Goal: Information Seeking & Learning: Learn about a topic

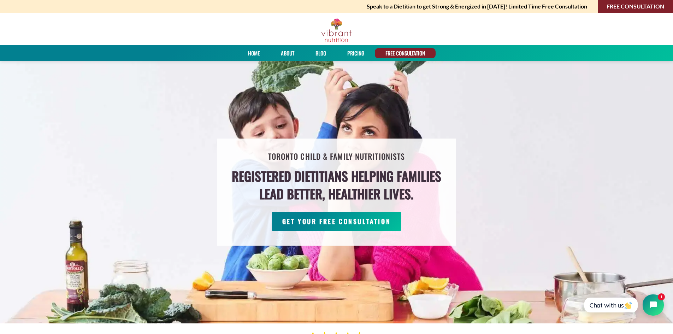
click at [353, 53] on link "PRICING" at bounding box center [356, 53] width 22 height 10
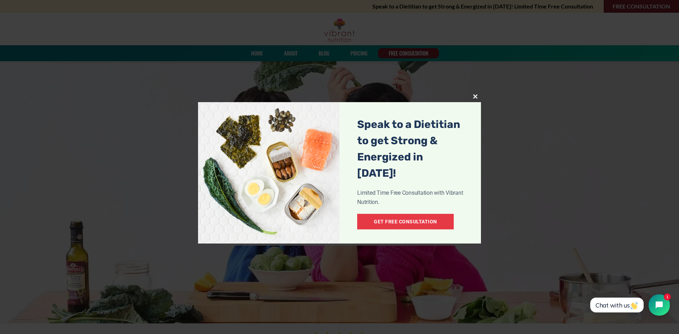
click at [475, 94] on span at bounding box center [474, 96] width 11 height 4
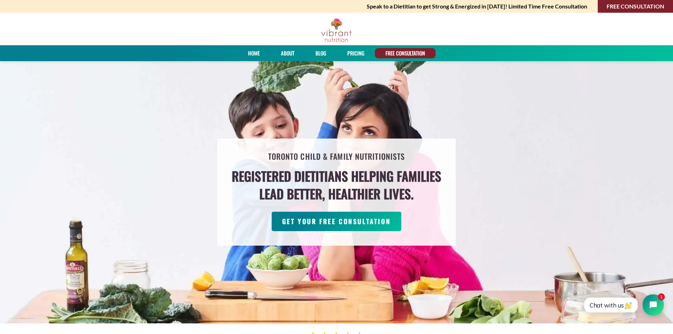
click at [251, 54] on link "Home" at bounding box center [254, 53] width 17 height 10
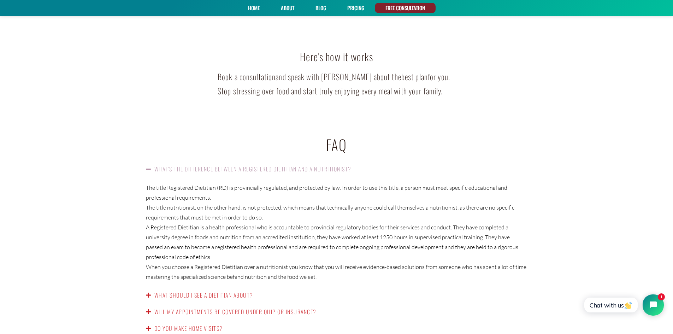
scroll to position [1025, 0]
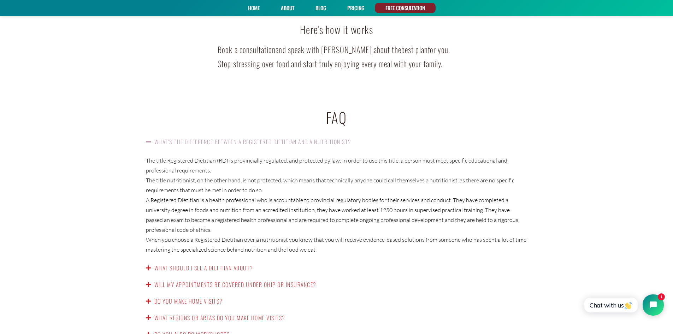
click at [148, 265] on icon at bounding box center [148, 268] width 5 height 6
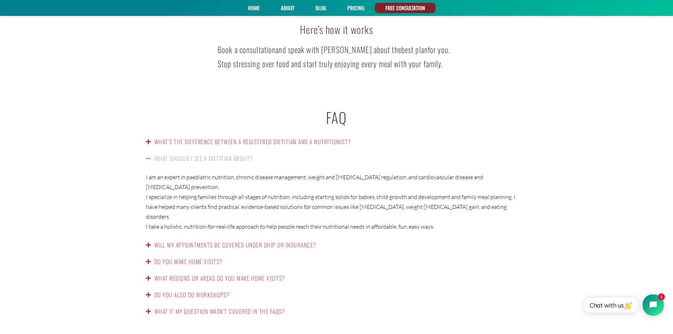
click at [147, 242] on icon at bounding box center [148, 245] width 5 height 6
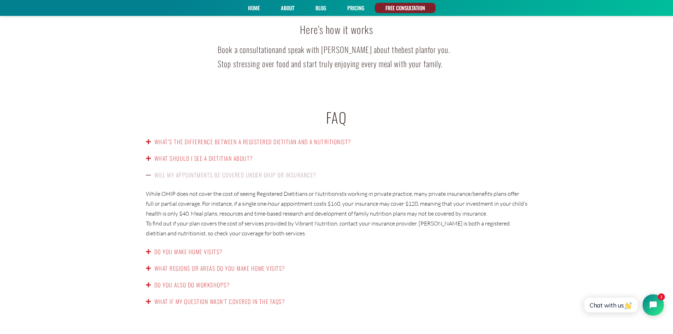
click at [158, 281] on link "Do you also do workshops?" at bounding box center [192, 285] width 76 height 8
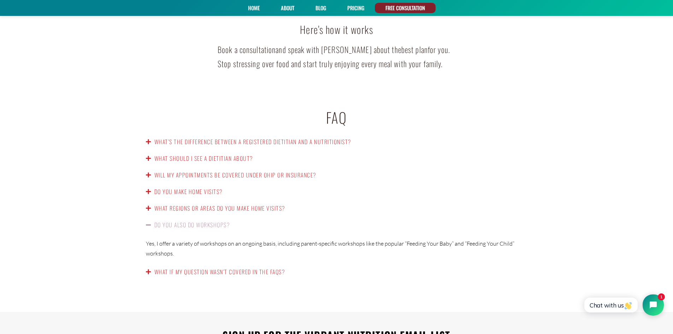
click at [160, 187] on link "Do you make home visits?" at bounding box center [188, 191] width 68 height 8
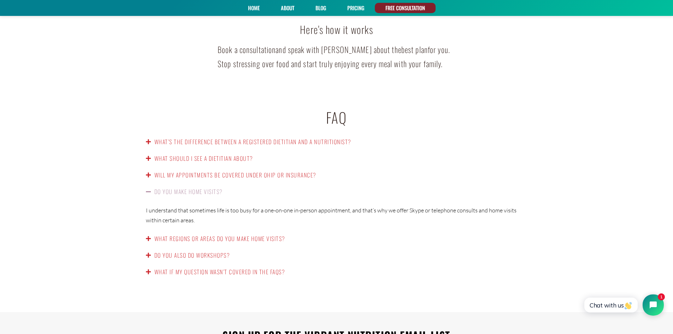
click at [158, 171] on link "Will my appointments be covered under OHIP or insurance?" at bounding box center [235, 175] width 162 height 8
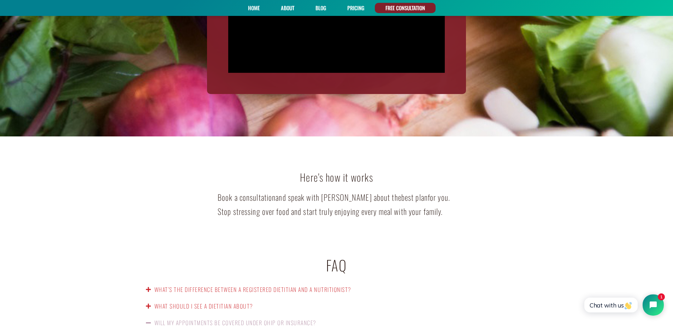
scroll to position [813, 0]
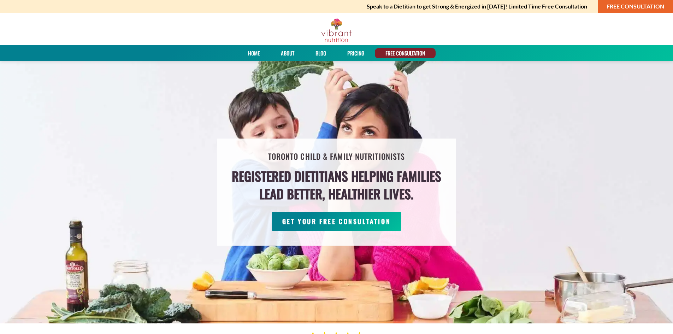
click at [630, 6] on link "FREE CONSULTATION" at bounding box center [635, 6] width 75 height 13
